Goal: Task Accomplishment & Management: Manage account settings

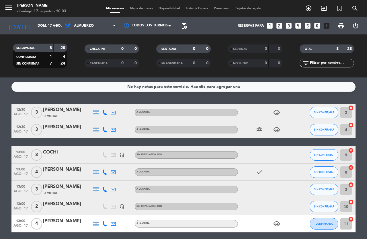
click at [277, 129] on icon "child_care" at bounding box center [276, 129] width 7 height 7
click at [275, 114] on div "1" at bounding box center [277, 119] width 9 height 10
click at [277, 112] on icon "child_care" at bounding box center [276, 112] width 7 height 7
click at [261, 169] on icon "check" at bounding box center [259, 172] width 7 height 7
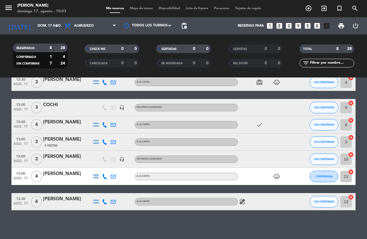
click at [277, 176] on icon "child_care" at bounding box center [276, 176] width 7 height 7
click at [277, 175] on icon "child_care" at bounding box center [276, 176] width 7 height 7
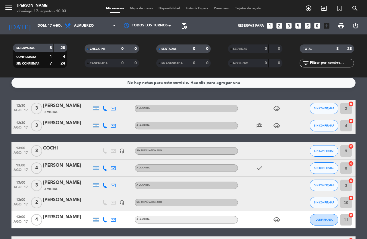
scroll to position [0, 0]
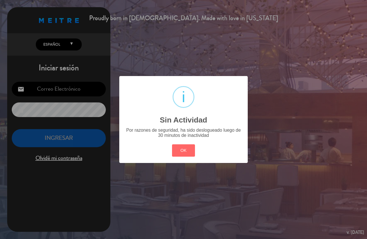
type input "[EMAIL_ADDRESS][PERSON_NAME][DOMAIN_NAME]"
